Goal: Task Accomplishment & Management: Complete application form

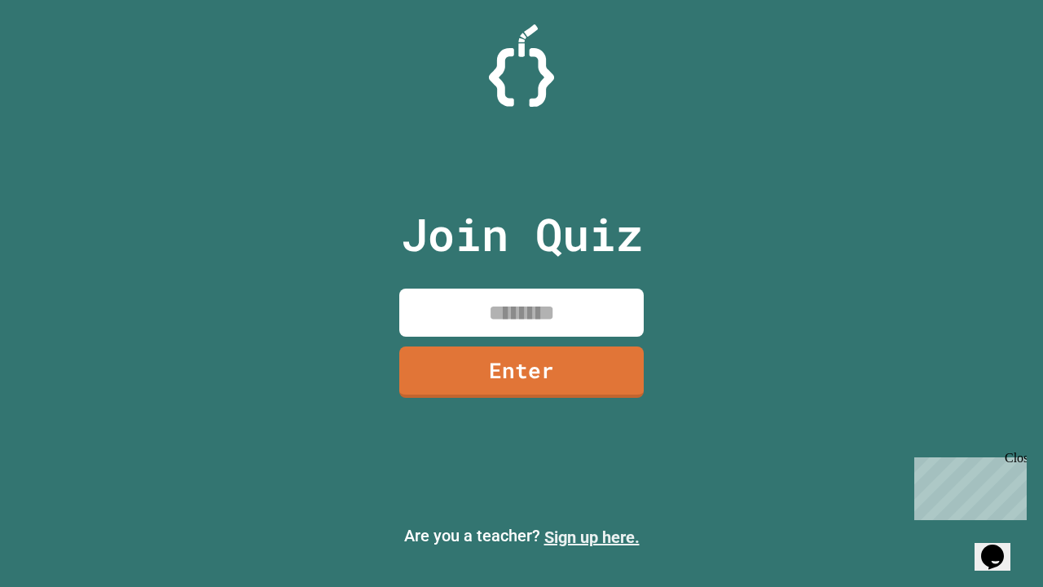
click at [592, 537] on link "Sign up here." at bounding box center [591, 537] width 95 height 20
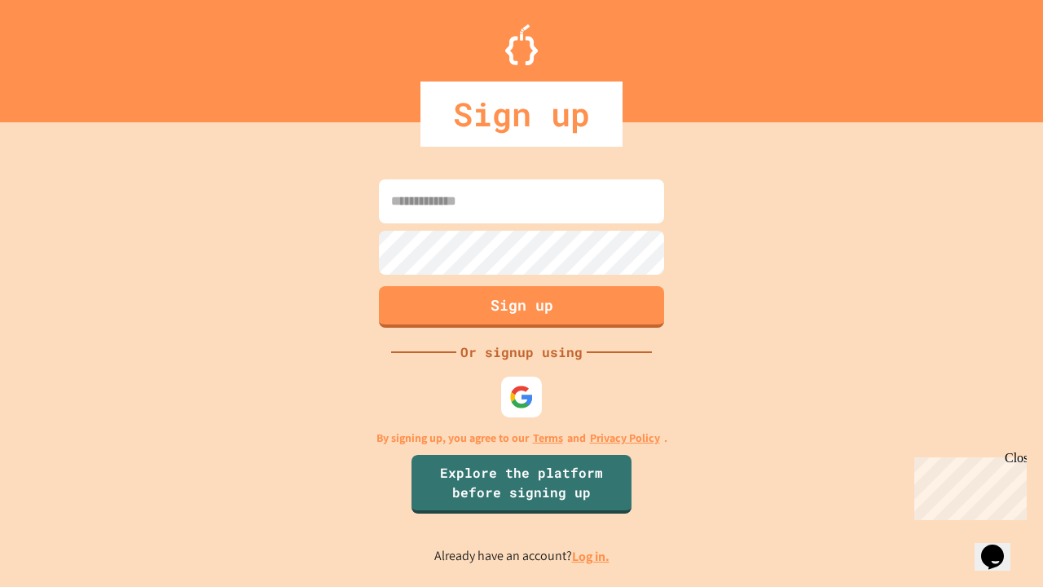
click at [592, 556] on link "Log in." at bounding box center [590, 556] width 37 height 17
